Goal: Communication & Community: Participate in discussion

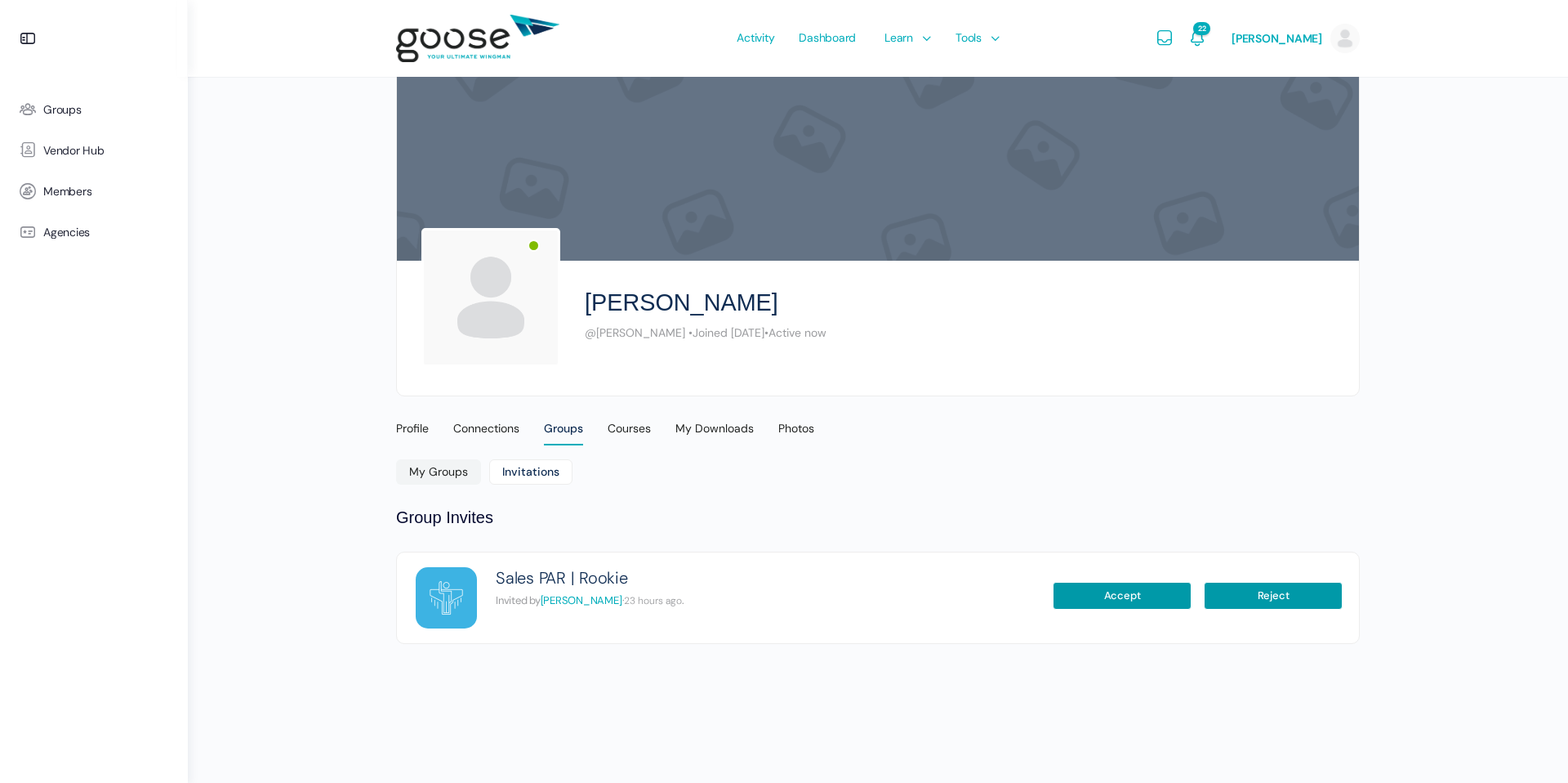
click at [1089, 592] on e-page-transition at bounding box center [784, 391] width 1568 height 783
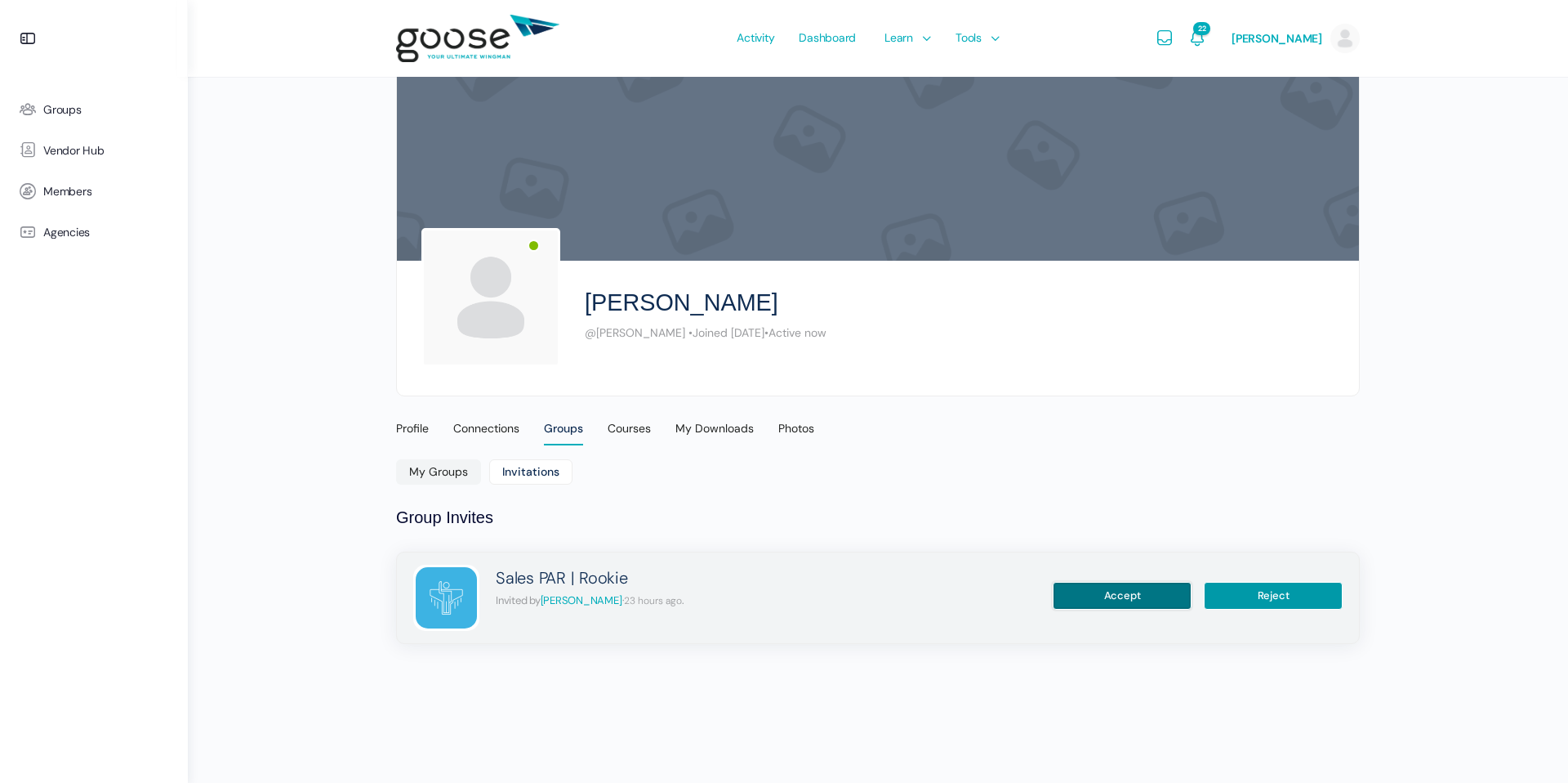
click at [1117, 593] on button "Accept" at bounding box center [1122, 596] width 139 height 27
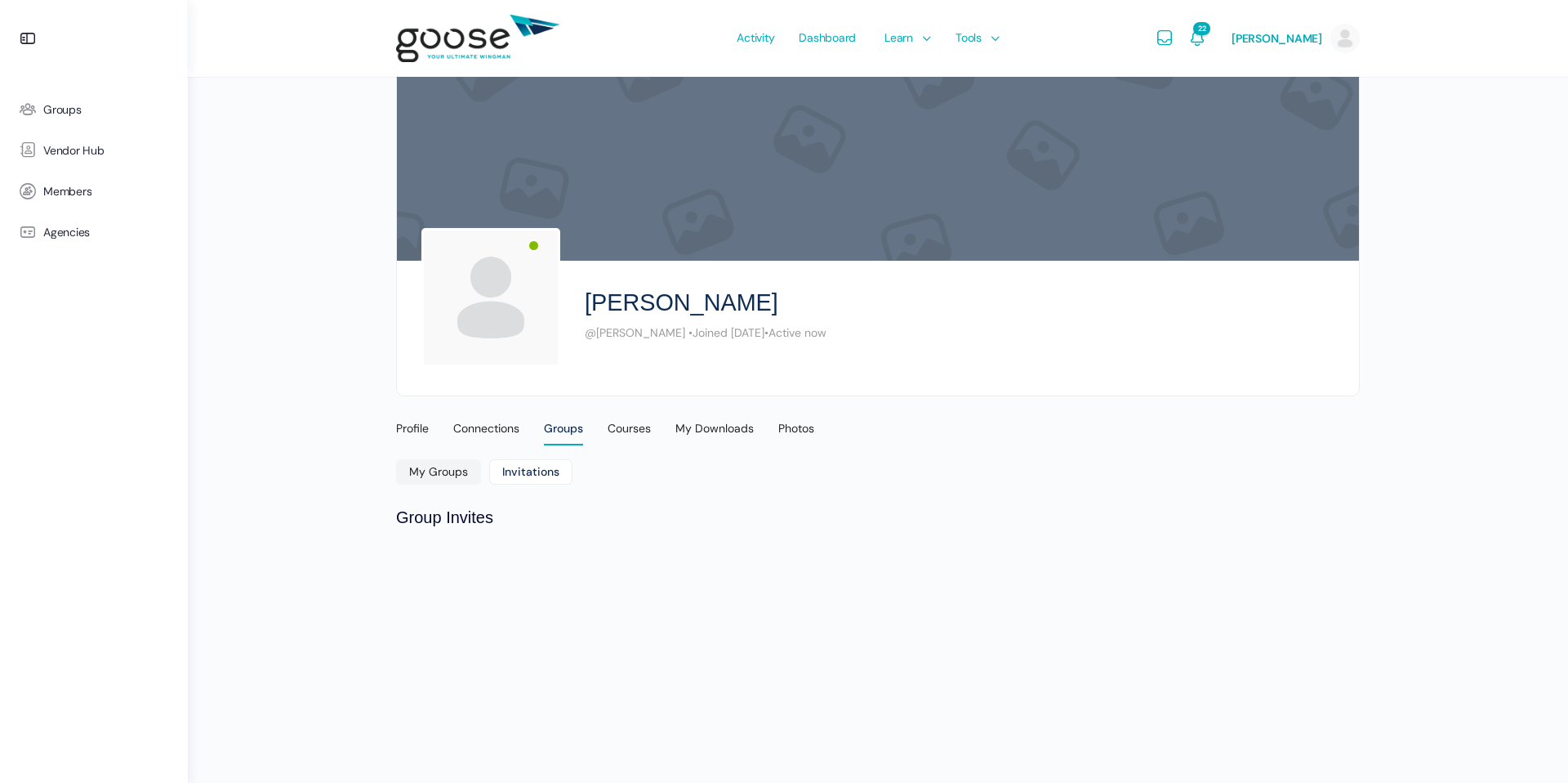
click at [404, 433] on div "Profile" at bounding box center [411, 432] width 32 height 24
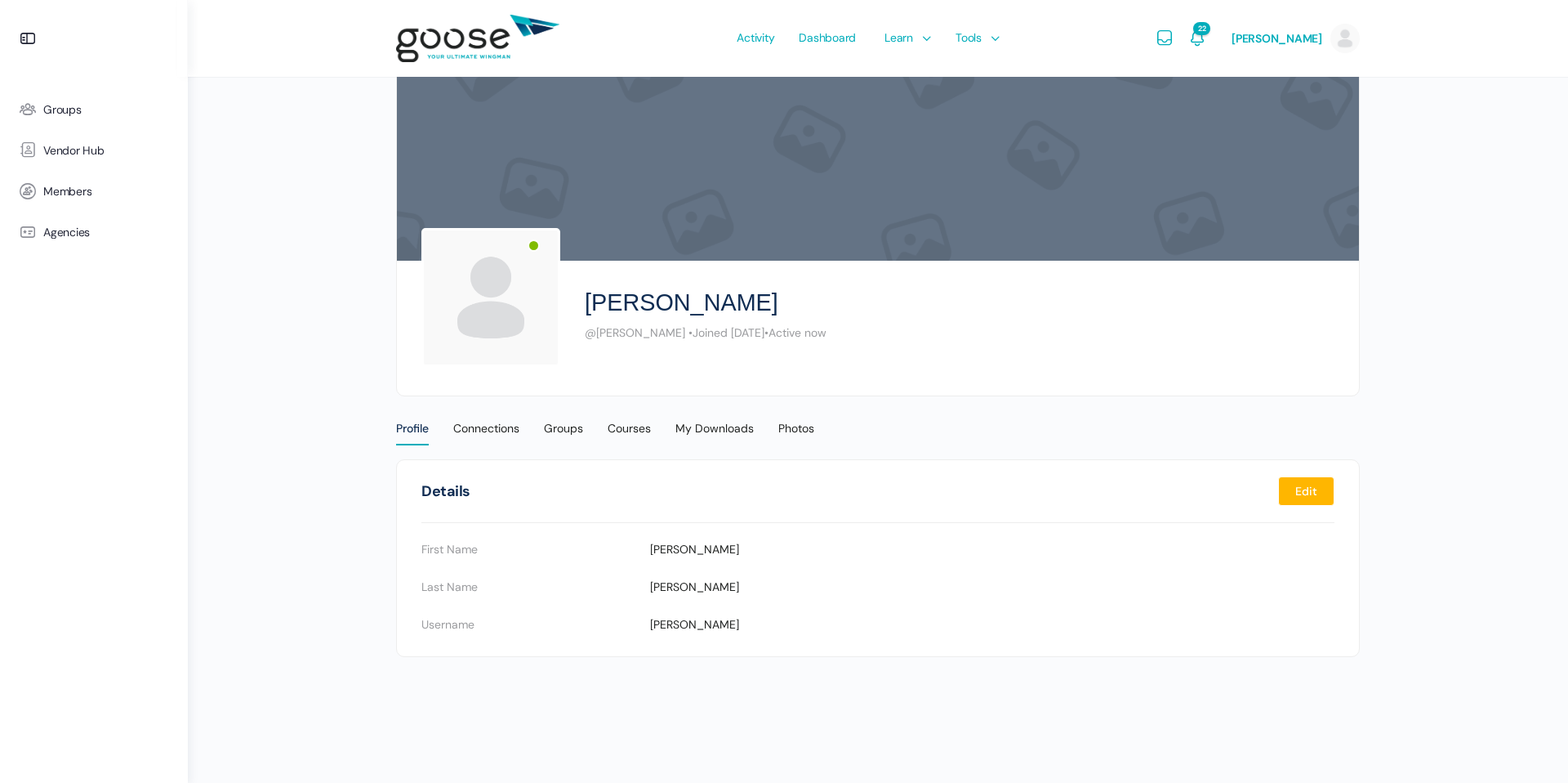
click at [562, 425] on div "Groups" at bounding box center [563, 432] width 39 height 24
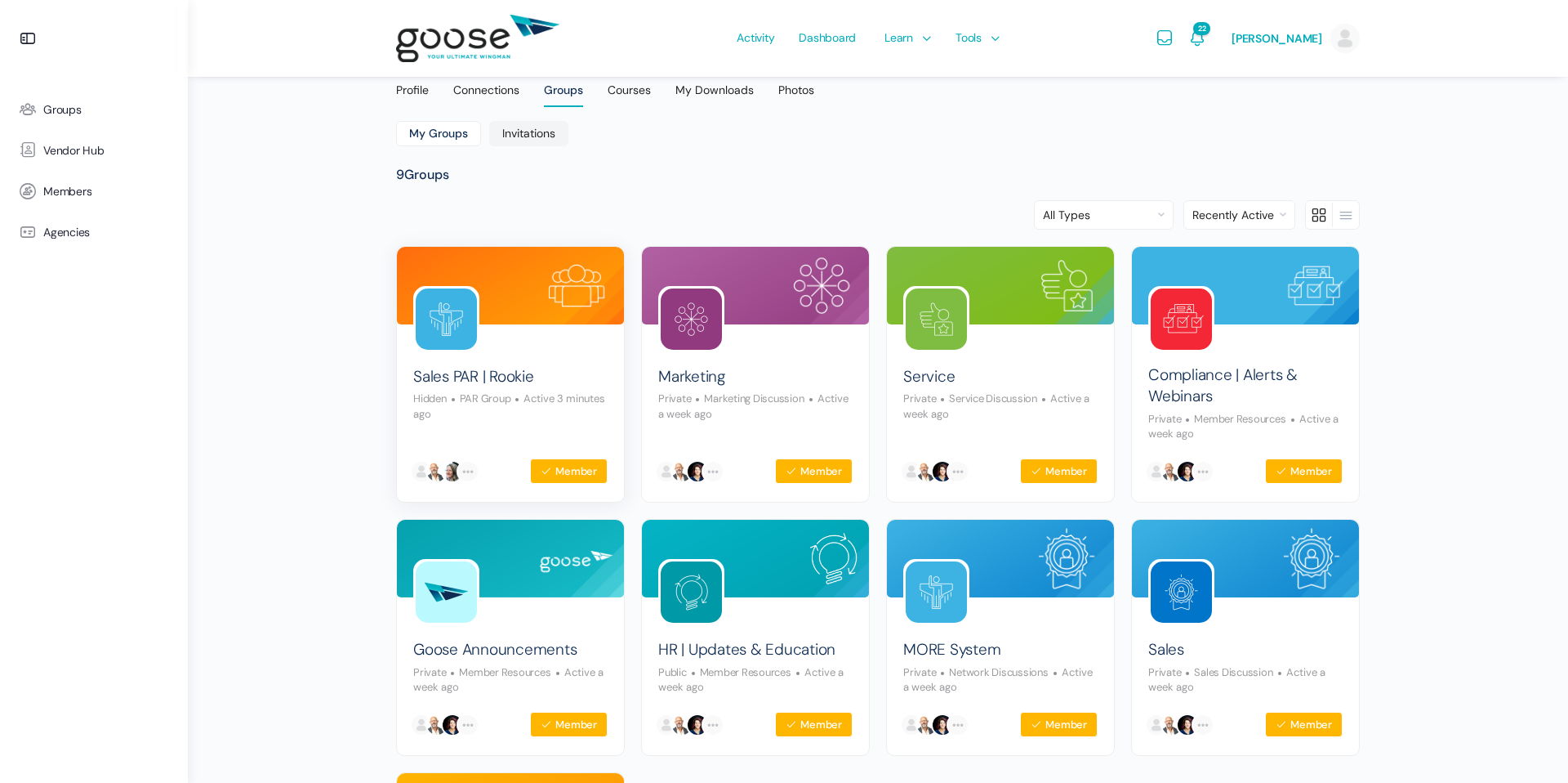
scroll to position [336, 0]
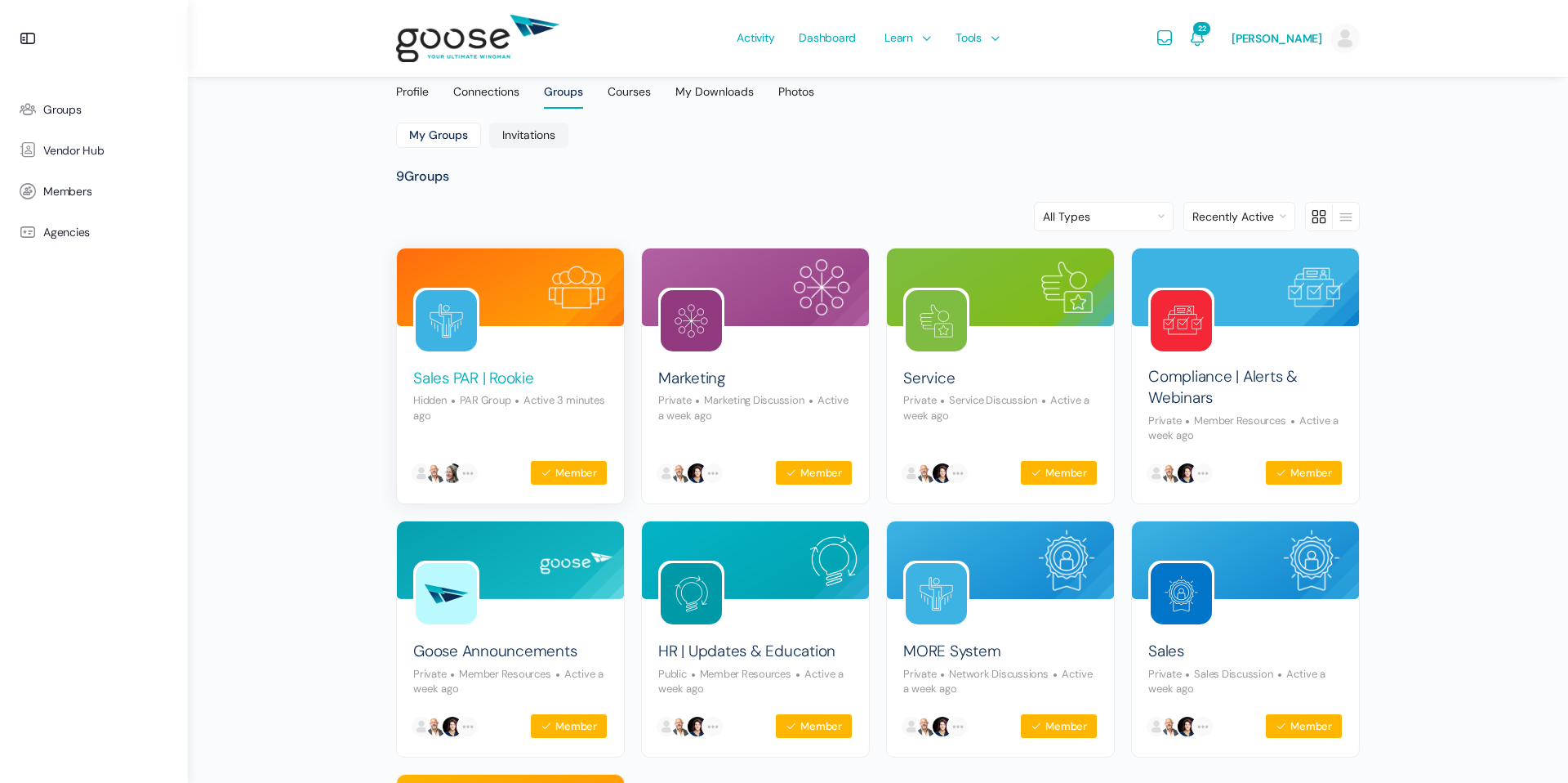
click at [434, 367] on link "Sales PAR | Rookie" at bounding box center [473, 378] width 120 height 23
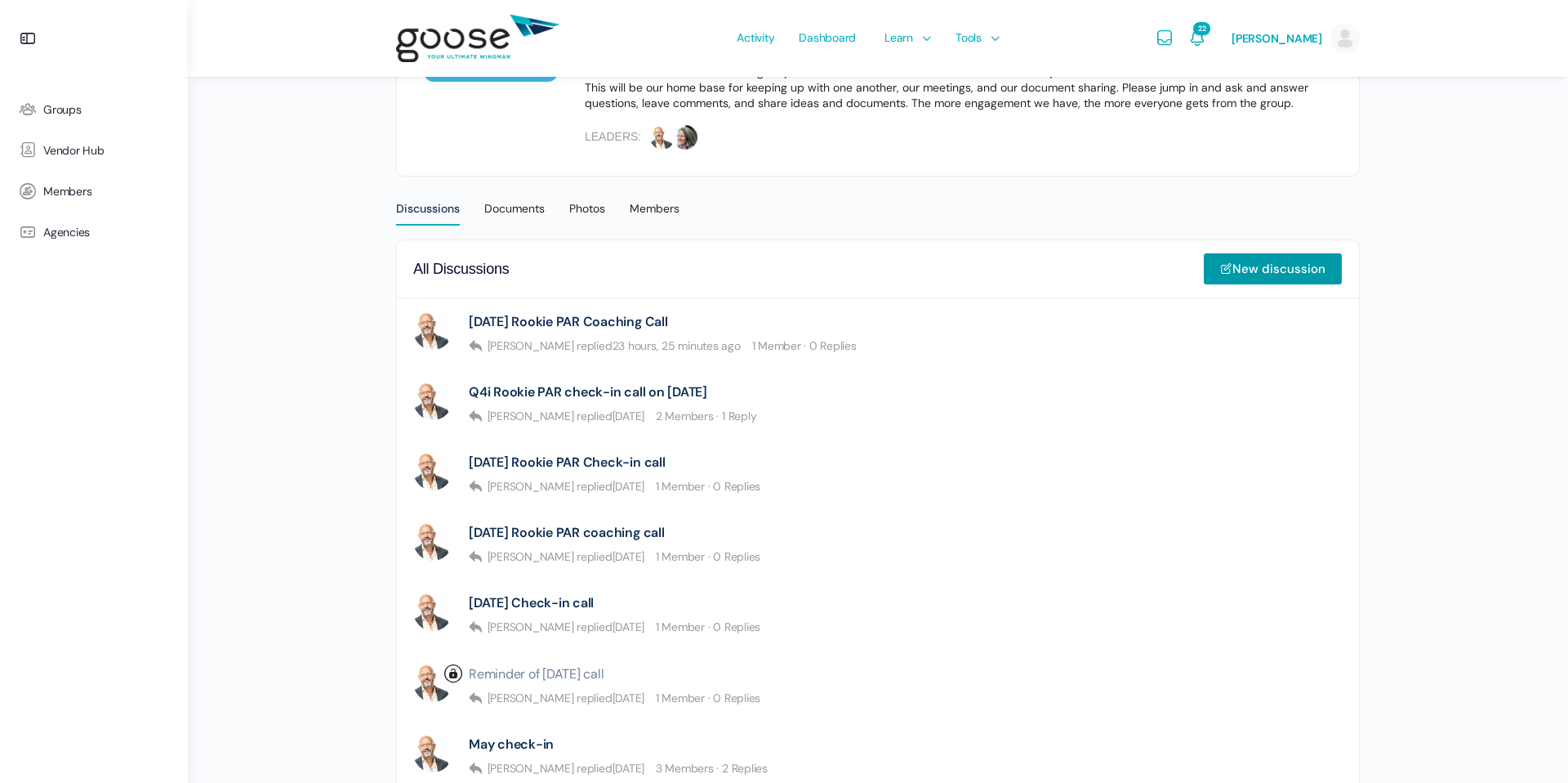
scroll to position [291, 0]
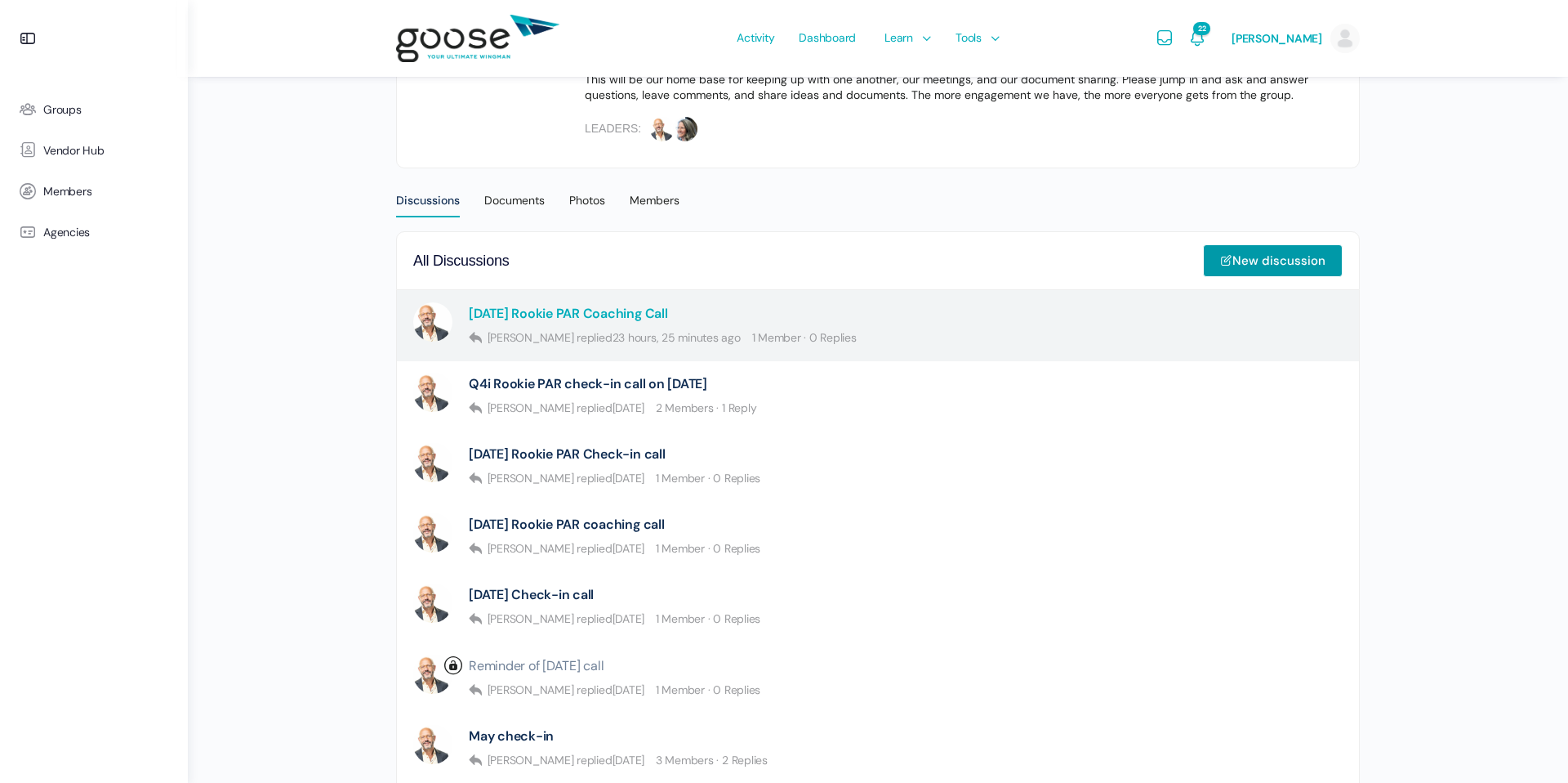
click at [668, 309] on link "[DATE] Rookie PAR Coaching Call" at bounding box center [568, 314] width 199 height 16
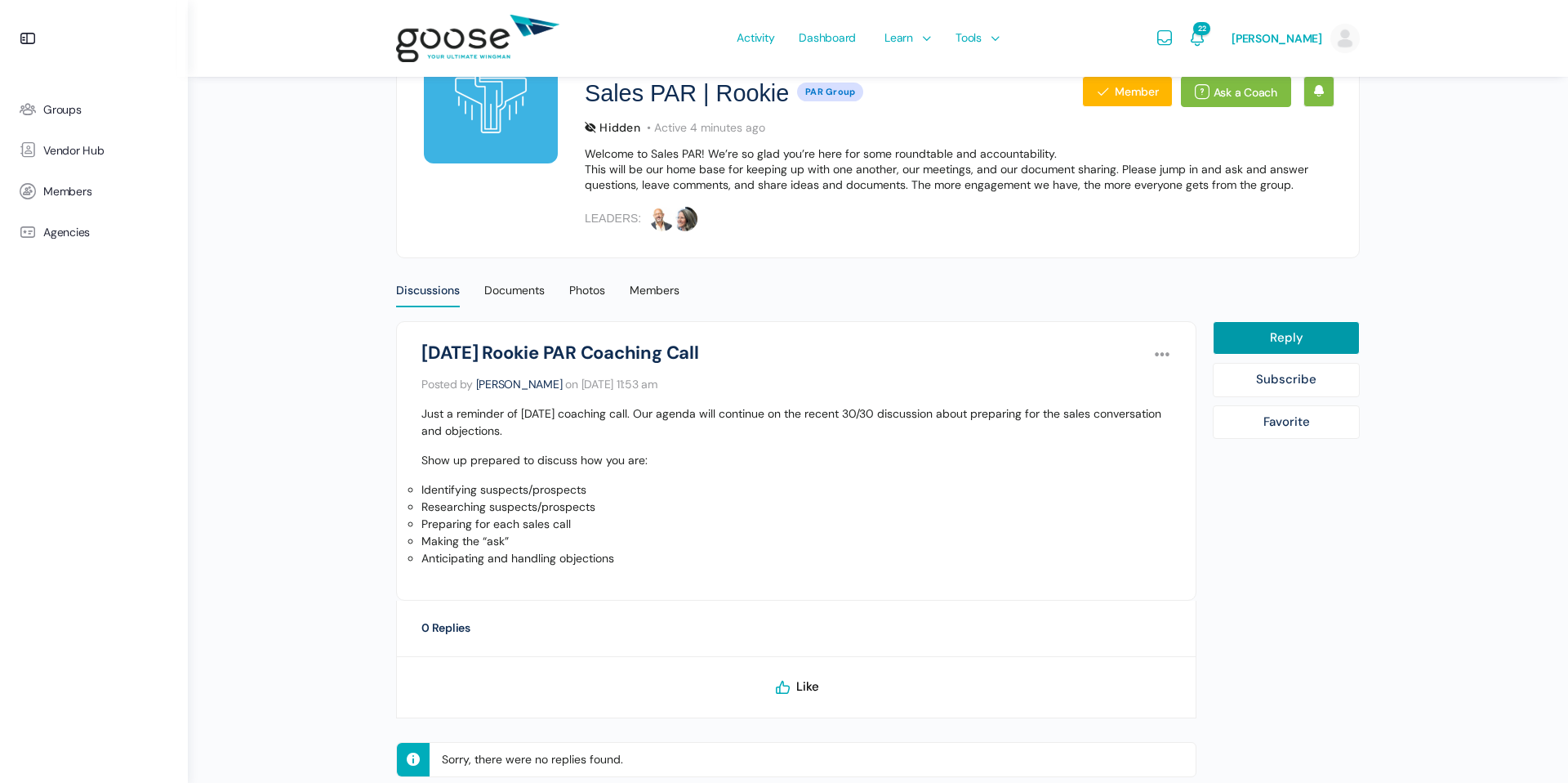
scroll to position [247, 0]
